Goal: Use online tool/utility: Utilize a website feature to perform a specific function

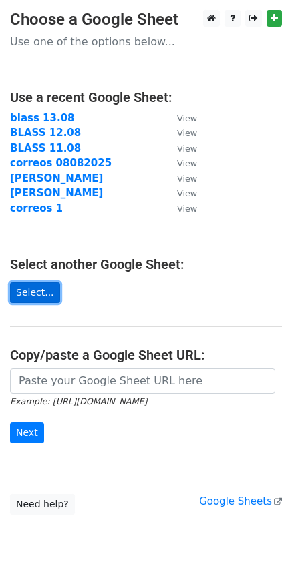
click at [39, 288] on link "Select..." at bounding box center [35, 292] width 50 height 21
click at [41, 284] on link "Select..." at bounding box center [35, 292] width 50 height 21
